Goal: Information Seeking & Learning: Learn about a topic

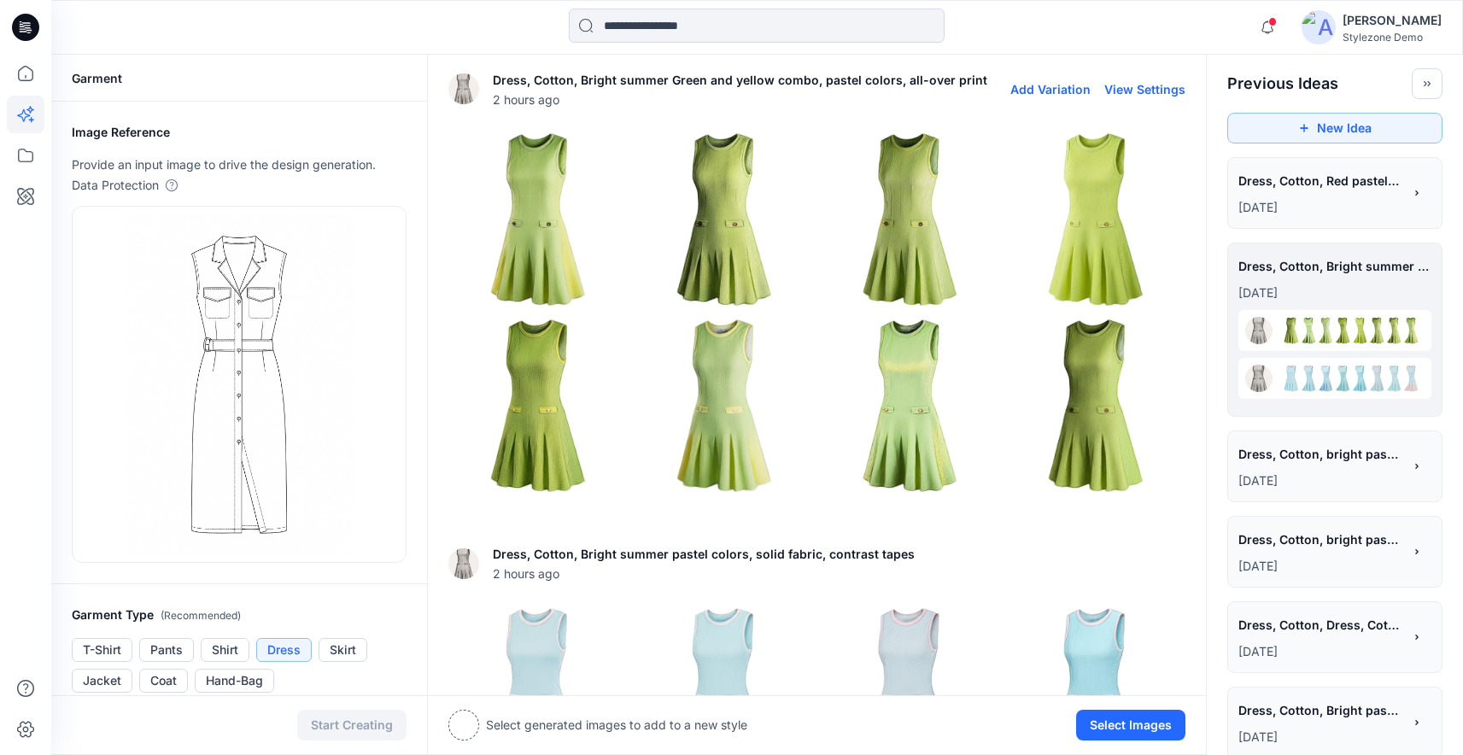
click at [1142, 89] on button "View Settings" at bounding box center [1145, 89] width 81 height 15
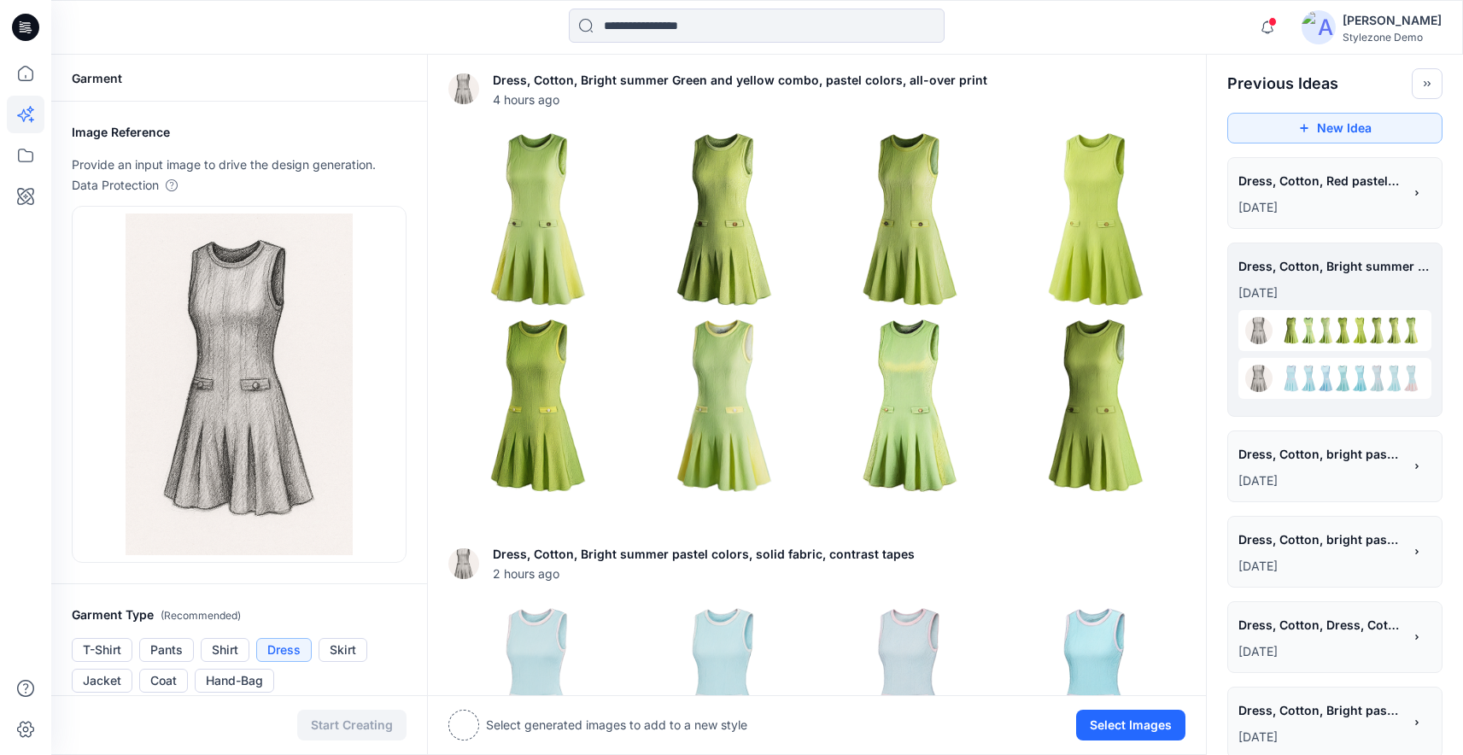
click at [1275, 192] on span "Dress, Cotton, Red pastel tonal colors, solid fabric, contrast tapes, Belt" at bounding box center [1320, 180] width 162 height 25
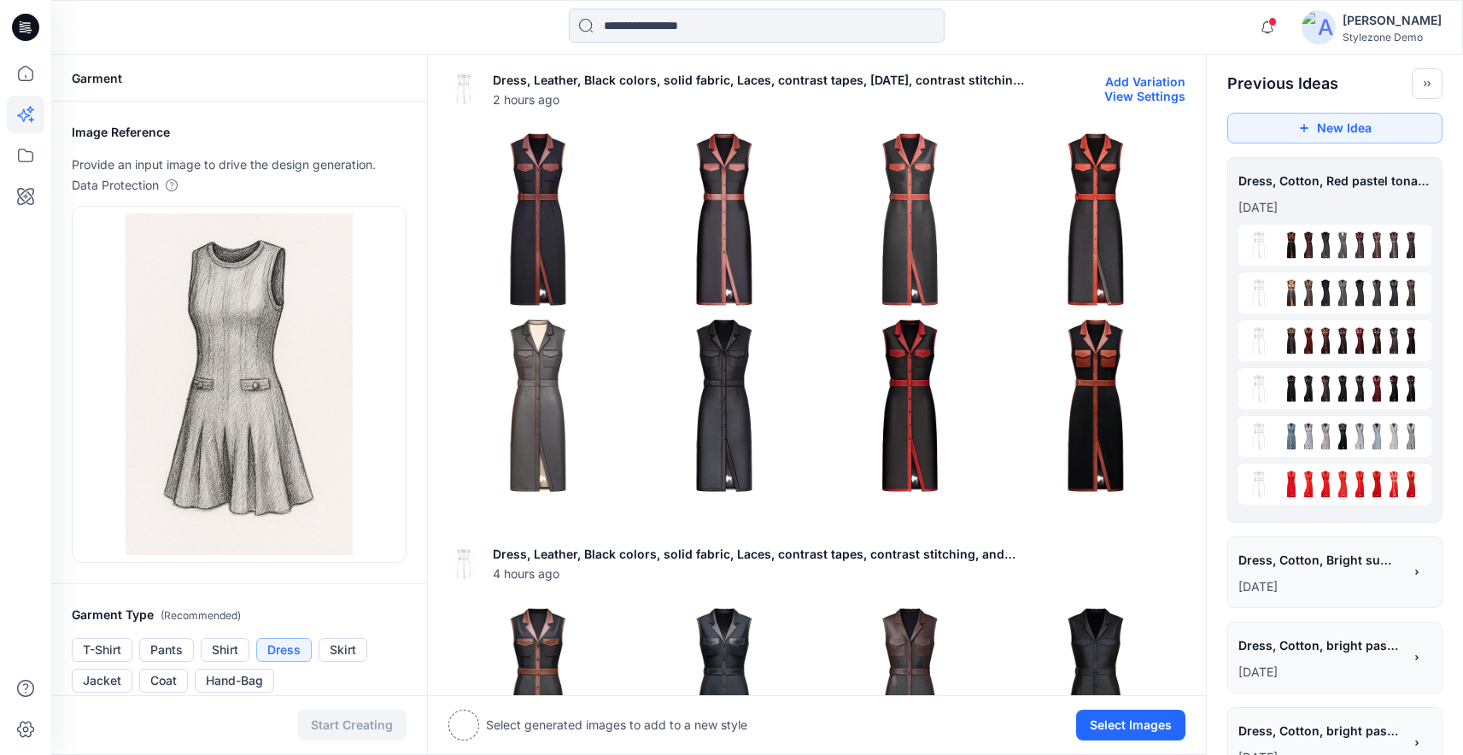
click at [1112, 100] on button "View Settings" at bounding box center [1145, 96] width 81 height 15
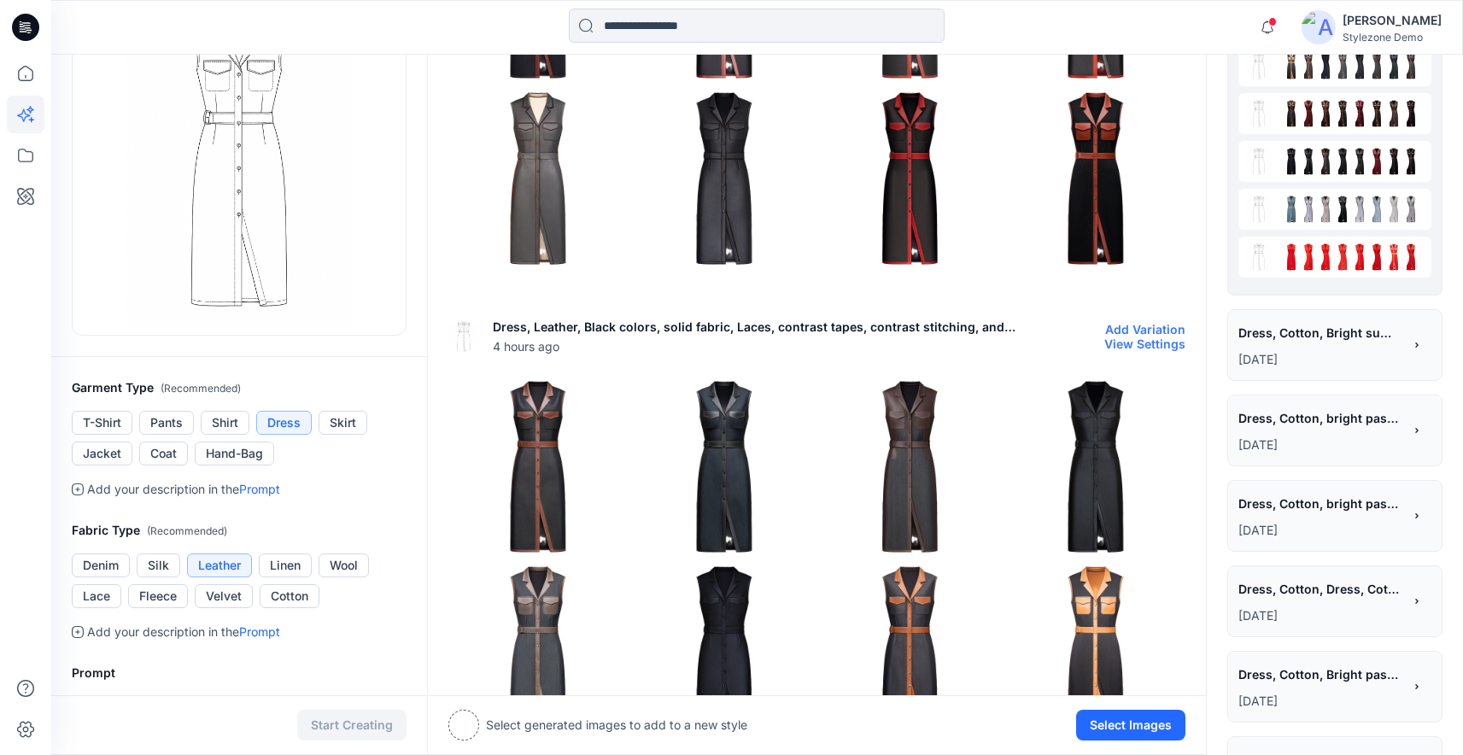
scroll to position [230, 0]
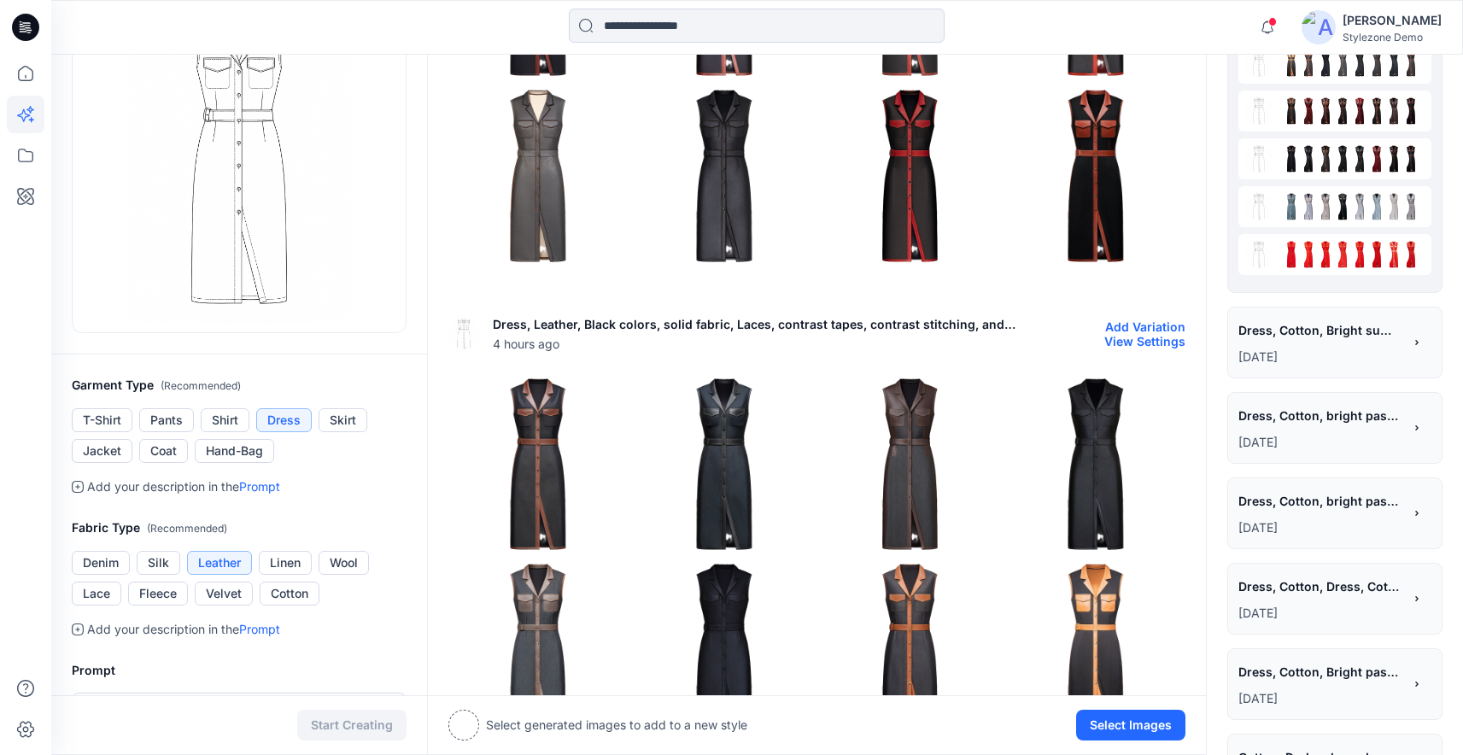
click at [717, 434] on img at bounding box center [725, 465] width 178 height 178
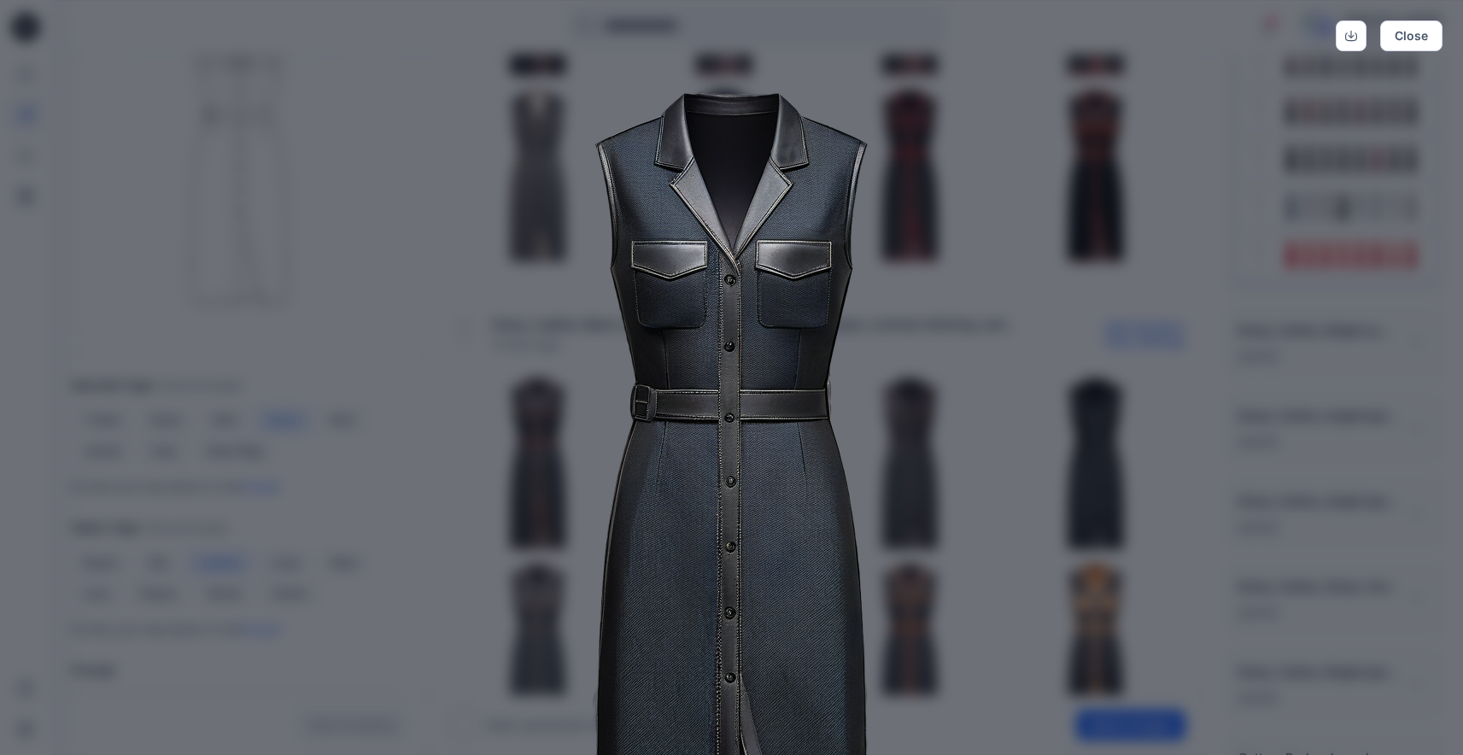
click at [1116, 372] on img at bounding box center [732, 516] width 875 height 875
click at [1428, 44] on button "Close" at bounding box center [1411, 36] width 62 height 31
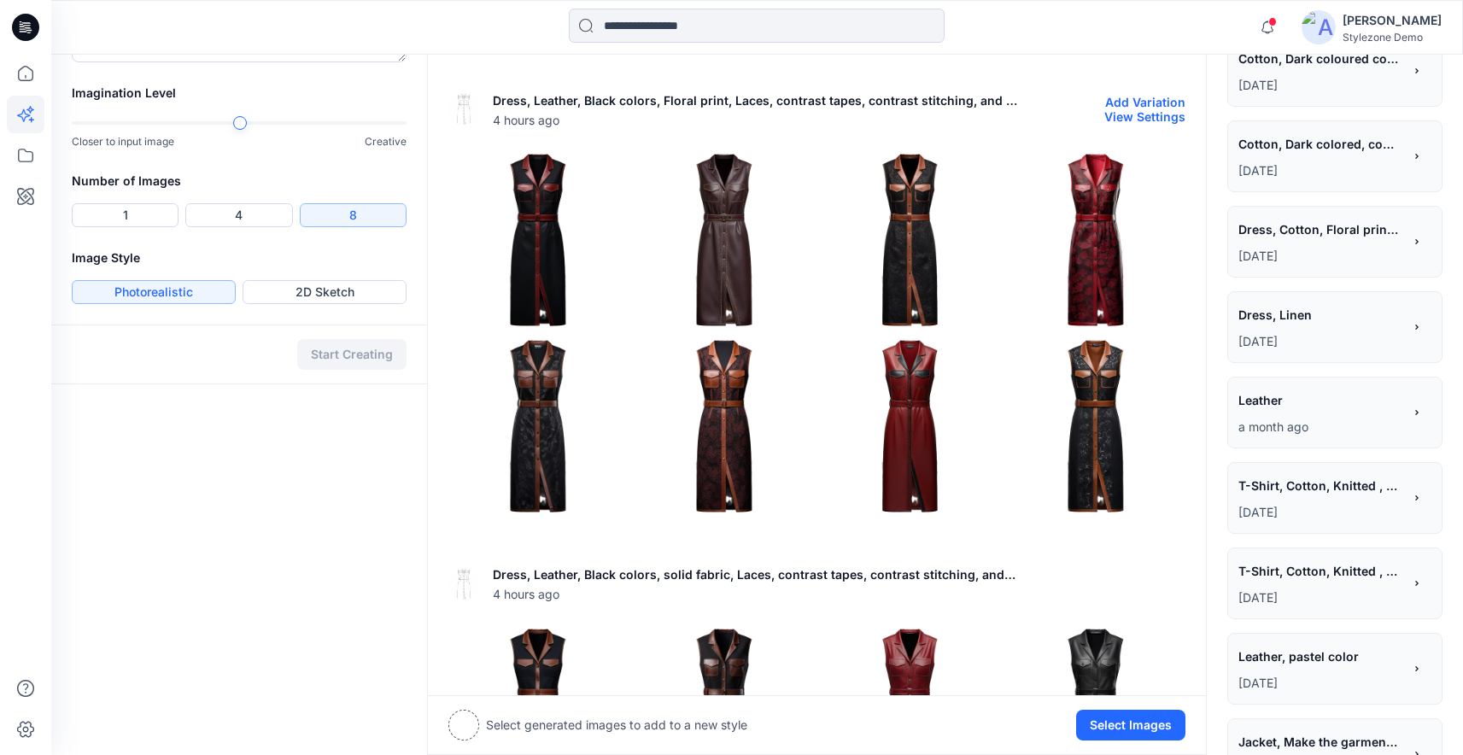
scroll to position [931, 0]
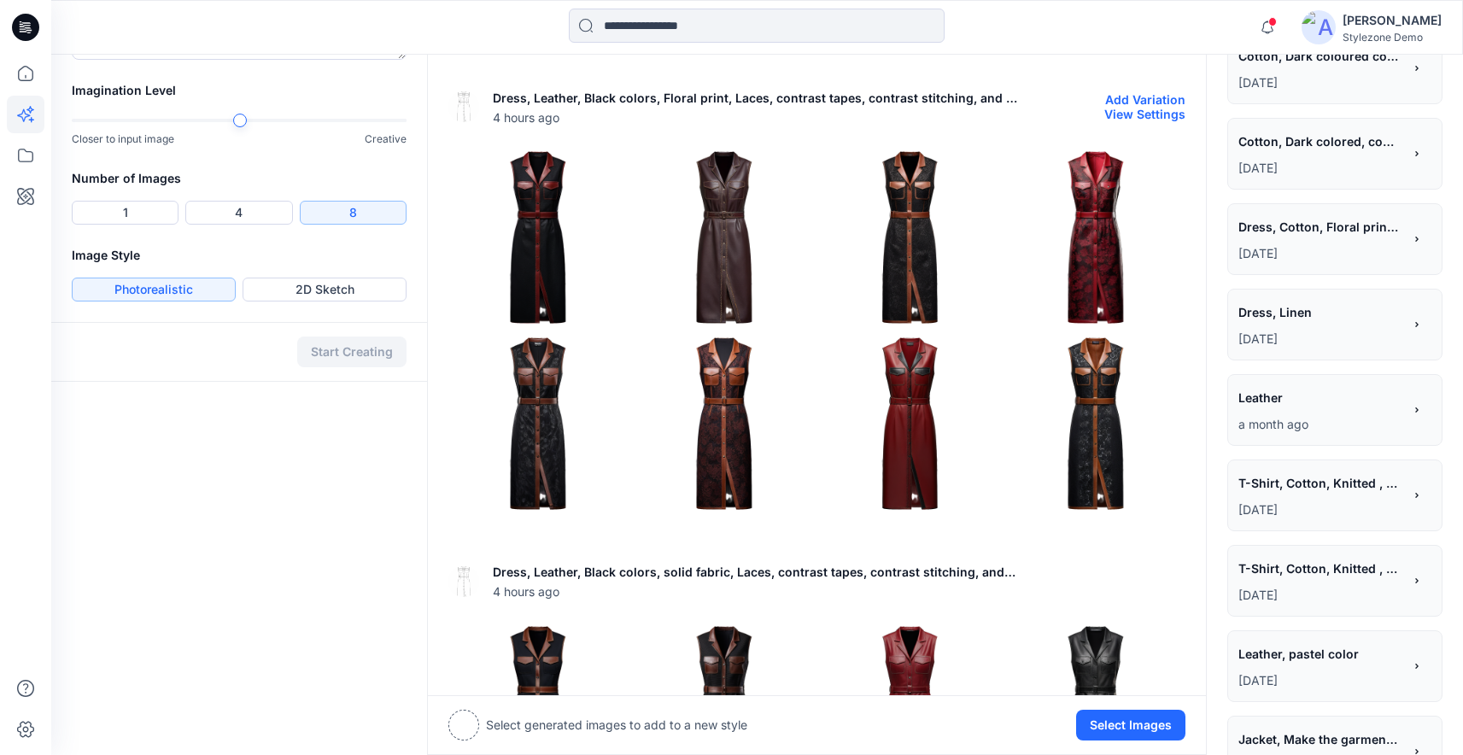
click at [1112, 390] on img at bounding box center [1096, 424] width 178 height 178
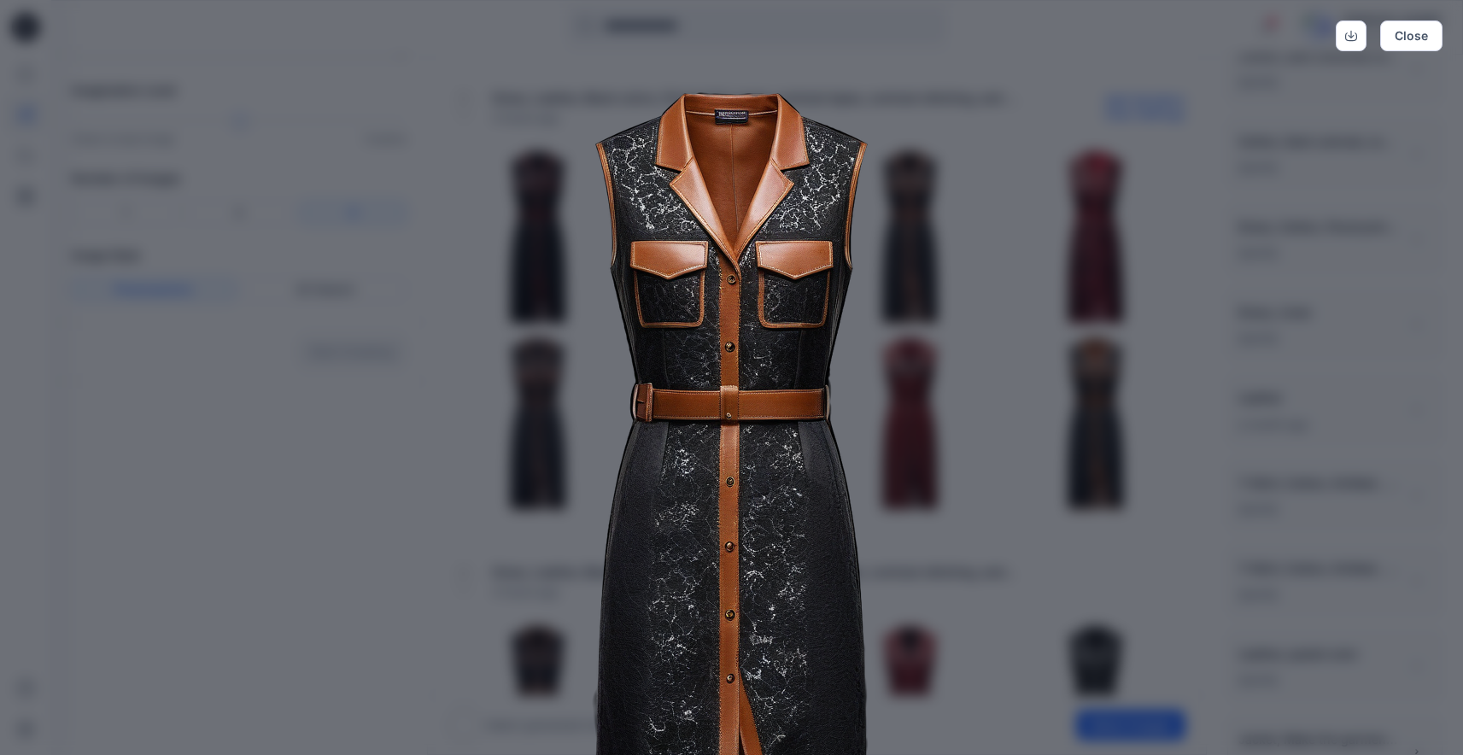
click at [970, 334] on img at bounding box center [732, 516] width 875 height 875
click at [1412, 32] on button "Close" at bounding box center [1411, 36] width 62 height 31
